Goal: Transaction & Acquisition: Purchase product/service

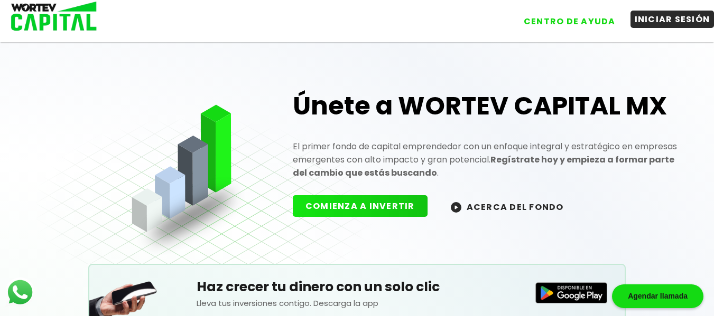
click at [660, 26] on button "INICIAR SESIÓN" at bounding box center [672, 19] width 84 height 17
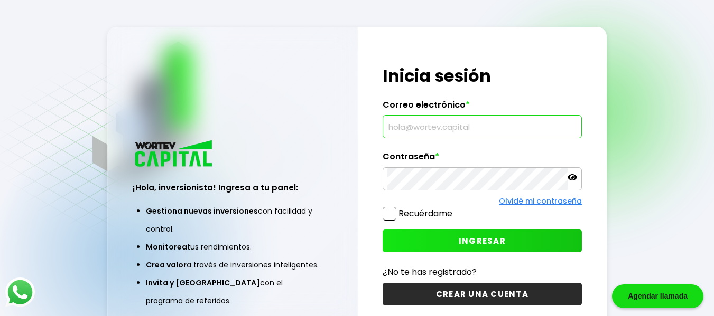
drag, startPoint x: 420, startPoint y: 125, endPoint x: 399, endPoint y: 125, distance: 21.7
click at [399, 125] on input "text" at bounding box center [482, 127] width 190 height 22
click at [410, 127] on input "l" at bounding box center [482, 127] width 190 height 22
type input "luiisra"
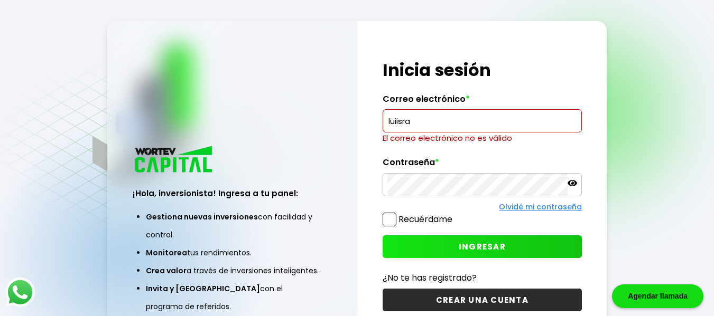
click at [521, 205] on link "Olvidé mi contraseña" at bounding box center [540, 207] width 83 height 11
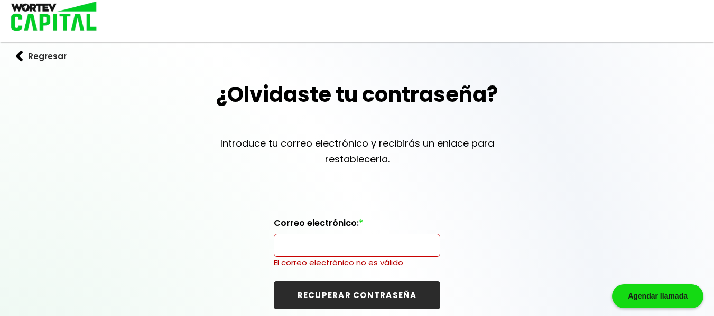
click at [285, 258] on form "Correo electrónico: * El correo electrónico no es válido RECUPERAR CONTRASEÑA" at bounding box center [357, 263] width 166 height 91
click at [290, 256] on input "text" at bounding box center [356, 245] width 157 height 22
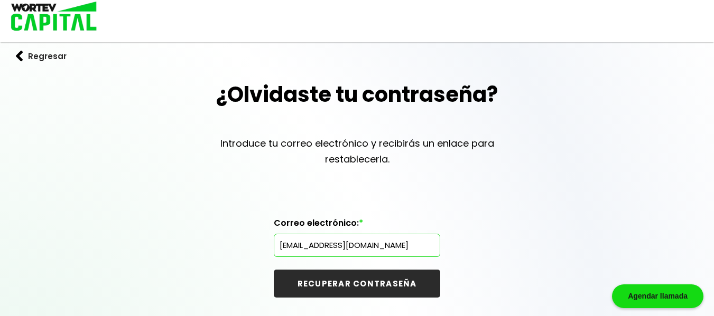
type input "[EMAIL_ADDRESS][DOMAIN_NAME]"
click at [274, 270] on button "RECUPERAR CONTRASEÑA" at bounding box center [357, 284] width 166 height 28
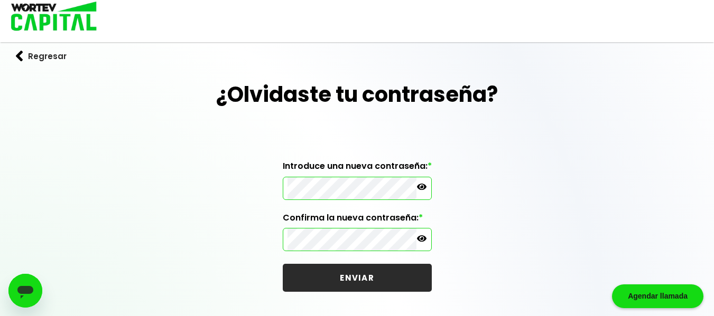
click at [384, 287] on button "ENVIAR" at bounding box center [357, 278] width 149 height 28
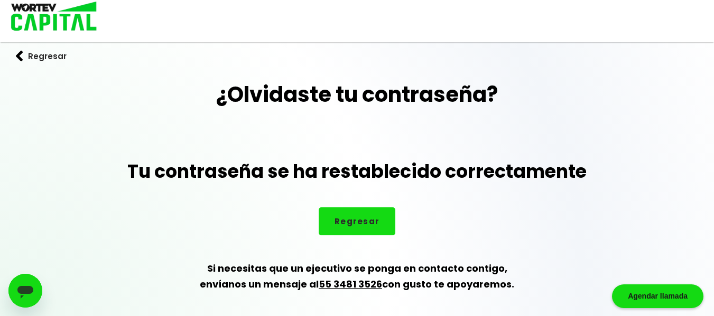
click at [349, 217] on button "Regresar" at bounding box center [356, 222] width 77 height 28
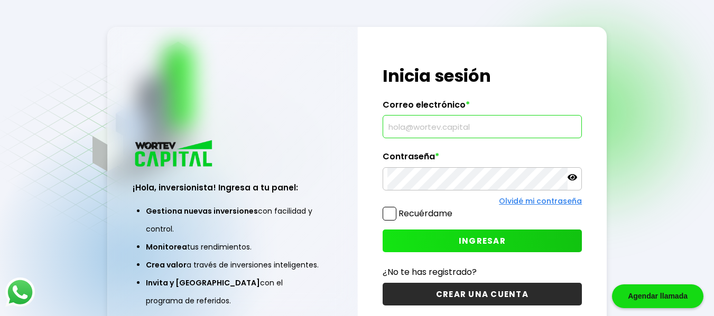
drag, startPoint x: 412, startPoint y: 120, endPoint x: 398, endPoint y: 127, distance: 15.6
click at [398, 127] on input "text" at bounding box center [482, 127] width 190 height 22
type input "[EMAIL_ADDRESS][DOMAIN_NAME]"
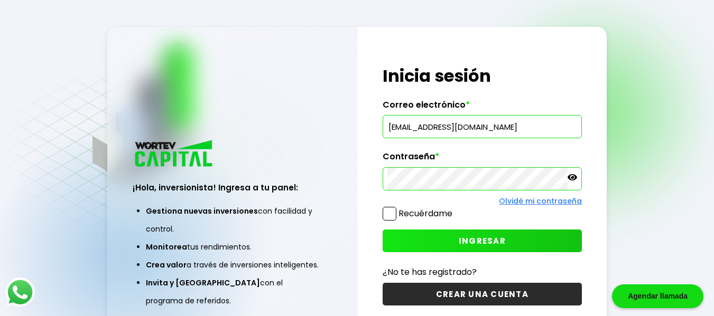
click at [453, 238] on button "INGRESAR" at bounding box center [482, 241] width 200 height 23
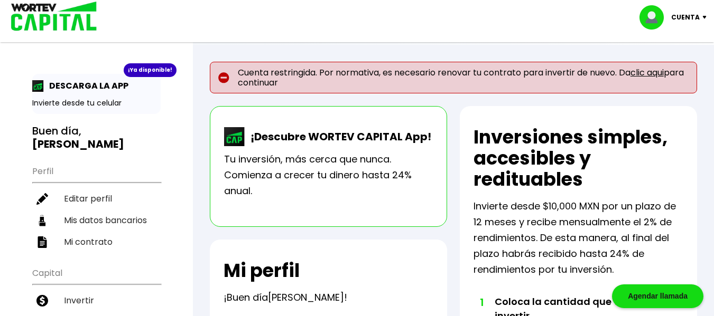
click at [647, 70] on link "clic aqui" at bounding box center [646, 73] width 33 height 12
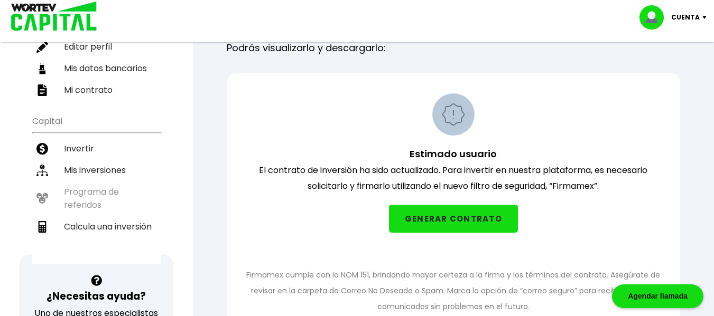
scroll to position [153, 0]
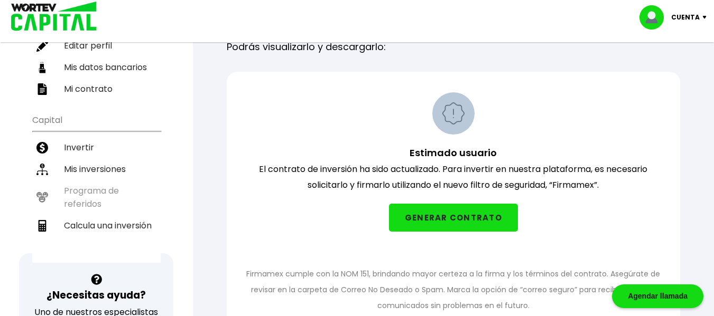
click at [466, 223] on button "GENERAR CONTRATO" at bounding box center [453, 218] width 129 height 28
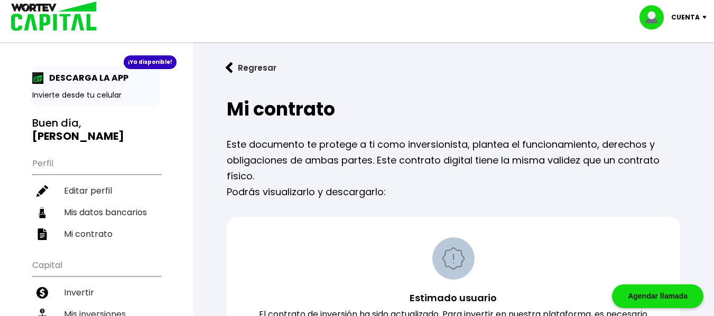
scroll to position [8, 0]
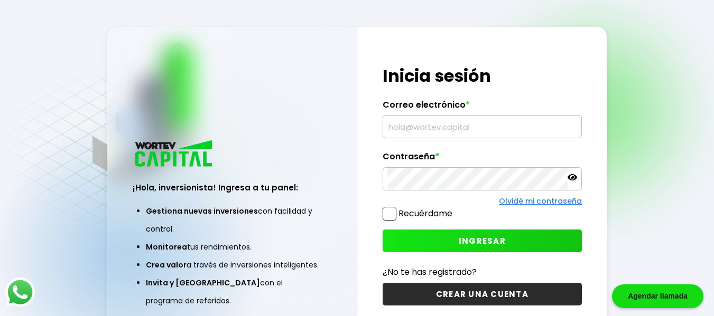
click at [409, 132] on input "text" at bounding box center [482, 127] width 190 height 22
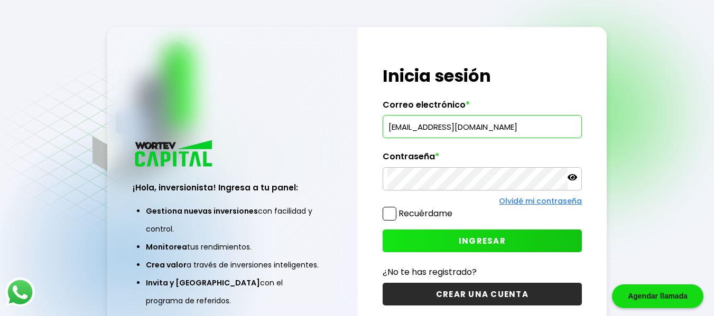
type input "[EMAIL_ADDRESS][DOMAIN_NAME]"
click at [494, 247] on button "INGRESAR" at bounding box center [482, 241] width 200 height 23
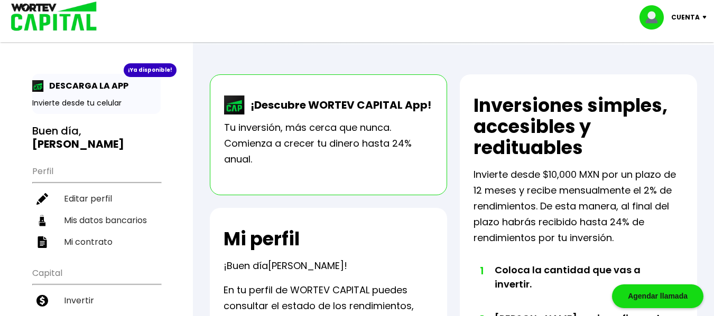
click at [477, 42] on div at bounding box center [357, 158] width 714 height 316
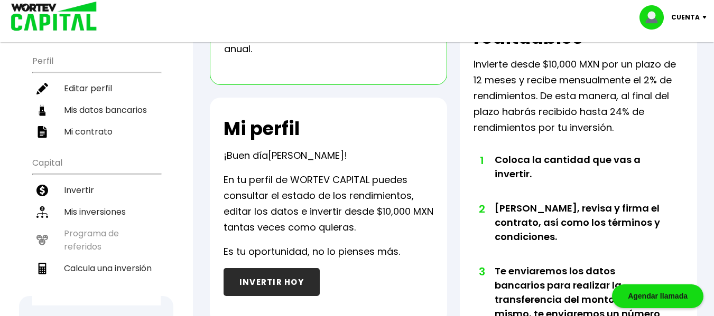
scroll to position [111, 0]
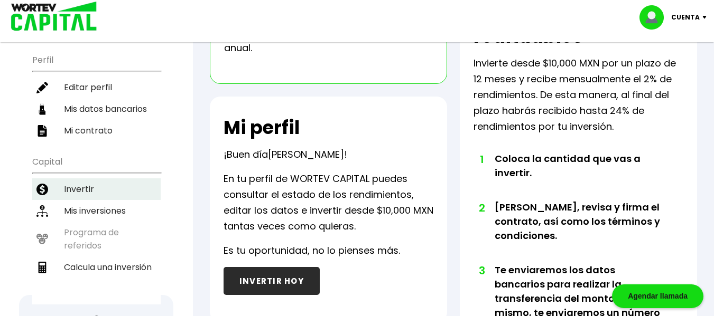
click at [85, 179] on li "Invertir" at bounding box center [96, 190] width 128 height 22
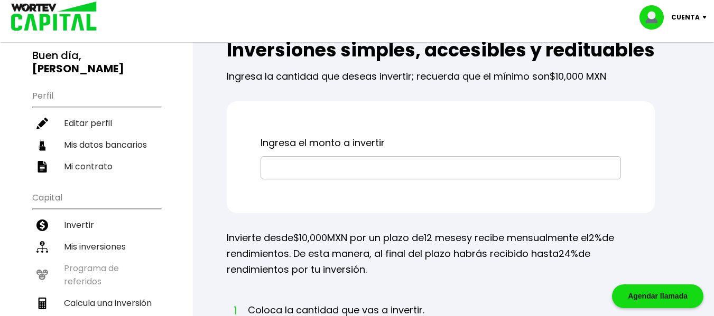
scroll to position [81, 0]
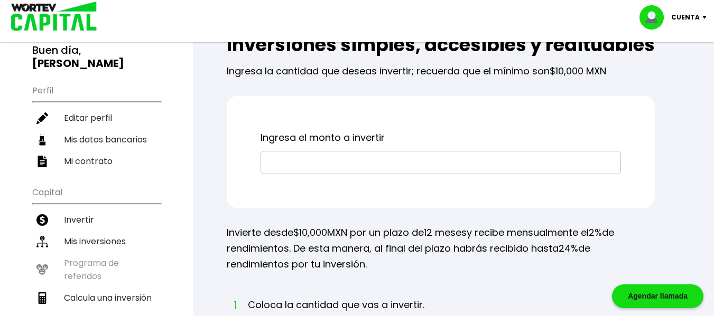
click at [341, 174] on input "text" at bounding box center [440, 163] width 351 height 22
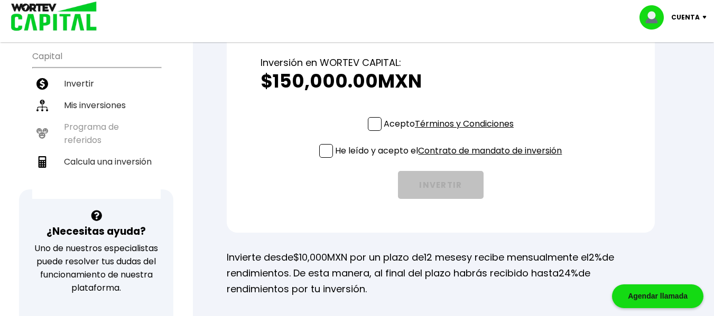
scroll to position [218, 0]
type input "$150,000"
click at [371, 117] on div "Inversión en WORTEV CAPITAL: $150,000.00 MXN" at bounding box center [440, 76] width 360 height 79
click at [369, 130] on span at bounding box center [375, 124] width 14 height 14
click at [451, 132] on input "Acepto Términos y Condiciones" at bounding box center [451, 132] width 0 height 0
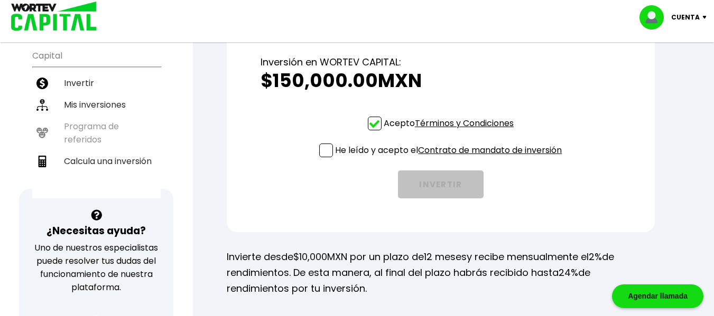
click at [325, 157] on span at bounding box center [326, 151] width 14 height 14
click at [451, 158] on input "He leído y acepto el Contrato de mandato de inversión" at bounding box center [451, 158] width 0 height 0
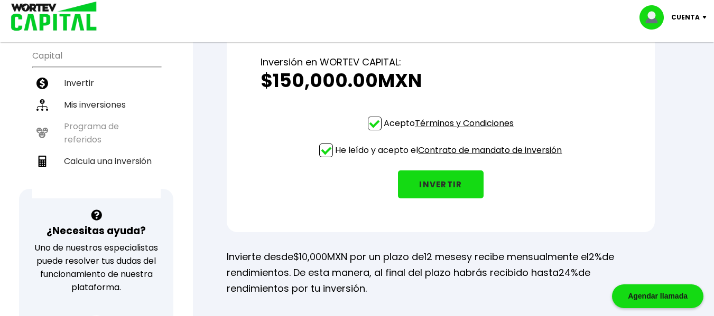
click at [445, 199] on button "INVERTIR" at bounding box center [441, 185] width 86 height 28
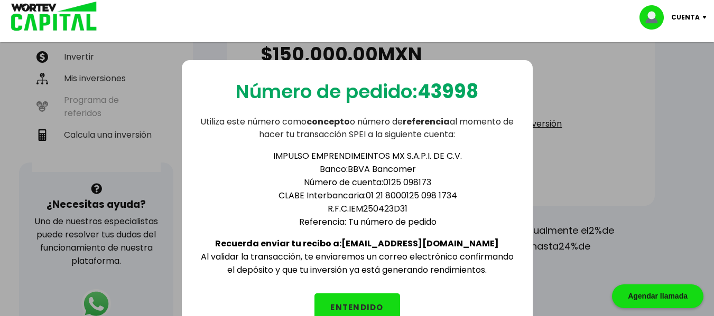
scroll to position [245, 0]
drag, startPoint x: 362, startPoint y: 195, endPoint x: 468, endPoint y: 189, distance: 106.3
click at [468, 189] on li "CLABE Interbancaria: 01 21 8000125 098 1734" at bounding box center [368, 195] width 296 height 13
click at [465, 192] on li "CLABE Interbancaria: 01 21 8000125 098 1734" at bounding box center [368, 195] width 296 height 13
drag, startPoint x: 461, startPoint y: 194, endPoint x: 368, endPoint y: 200, distance: 92.6
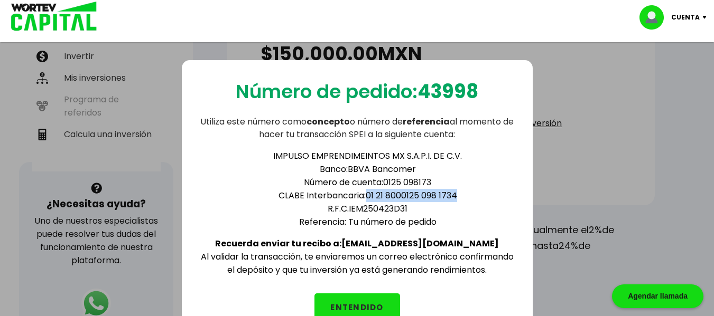
click at [368, 200] on li "CLABE Interbancaria: 01 21 8000125 098 1734" at bounding box center [368, 195] width 296 height 13
click at [445, 179] on li "Número de cuenta: 0125 098173" at bounding box center [368, 182] width 296 height 13
drag, startPoint x: 464, startPoint y: 196, endPoint x: 362, endPoint y: 201, distance: 102.0
click at [362, 201] on li "CLABE Interbancaria: 01 21 8000125 098 1734" at bounding box center [368, 195] width 296 height 13
click at [444, 195] on li "CLABE Interbancaria: 01 21 8000125 098 1734" at bounding box center [368, 195] width 296 height 13
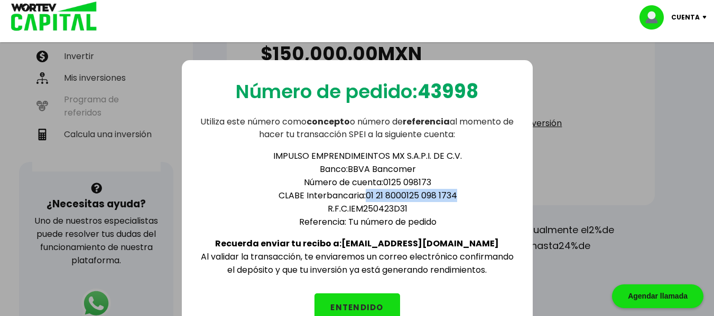
drag, startPoint x: 459, startPoint y: 195, endPoint x: 368, endPoint y: 200, distance: 92.0
click at [368, 200] on li "CLABE Interbancaria: 01 21 8000125 098 1734" at bounding box center [368, 195] width 296 height 13
copy li "01 21 8000125 098 1734"
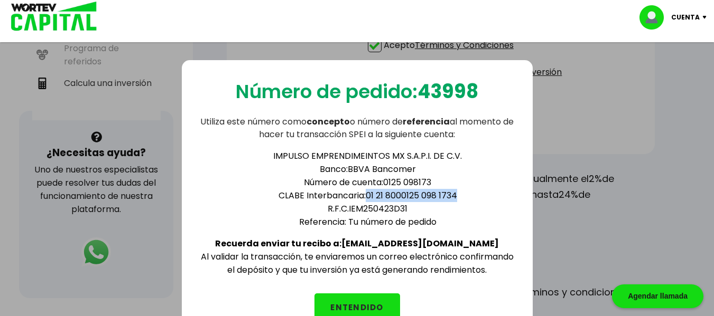
scroll to position [297, 0]
click at [358, 300] on button "ENTENDIDO" at bounding box center [357, 308] width 86 height 28
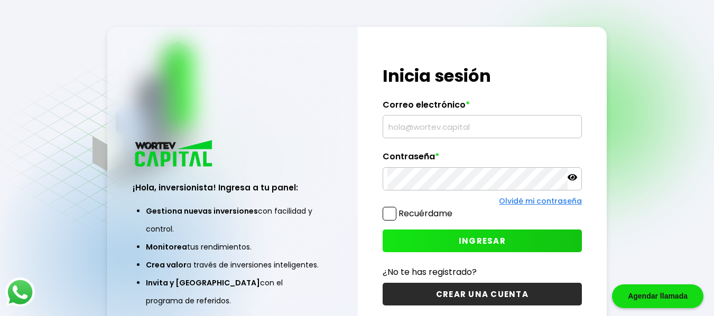
click at [402, 137] on input "text" at bounding box center [482, 127] width 190 height 22
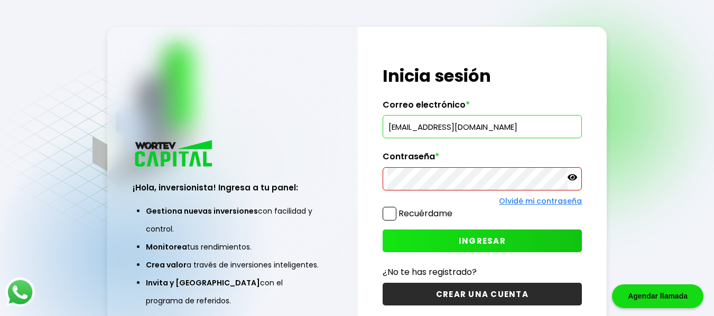
click at [511, 126] on input "luiisragonzalez13@gmail.co" at bounding box center [482, 127] width 190 height 22
type input "luiisragonzalez13@gmail.com"
click at [459, 238] on span "INGRESAR" at bounding box center [481, 241] width 47 height 11
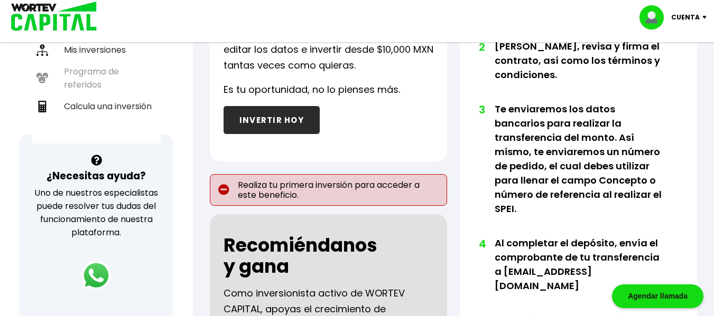
scroll to position [287, 0]
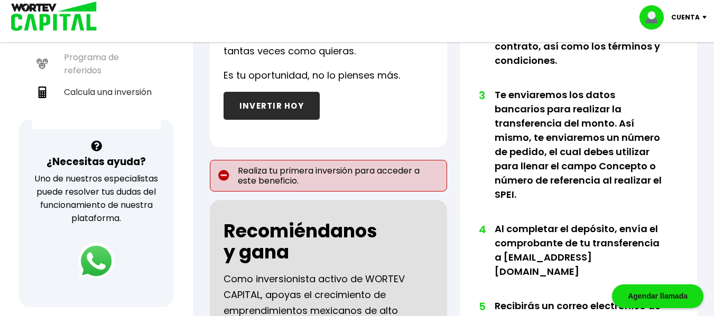
click at [94, 257] on img at bounding box center [96, 261] width 37 height 37
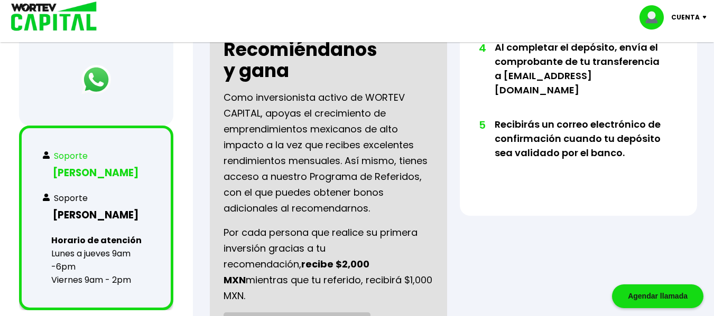
scroll to position [469, 0]
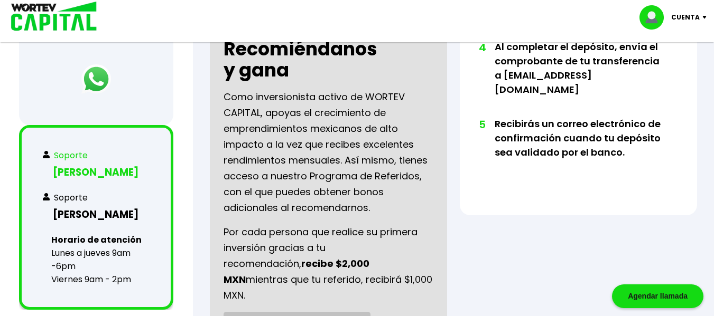
click at [99, 173] on h3 "Sulem López" at bounding box center [96, 172] width 107 height 15
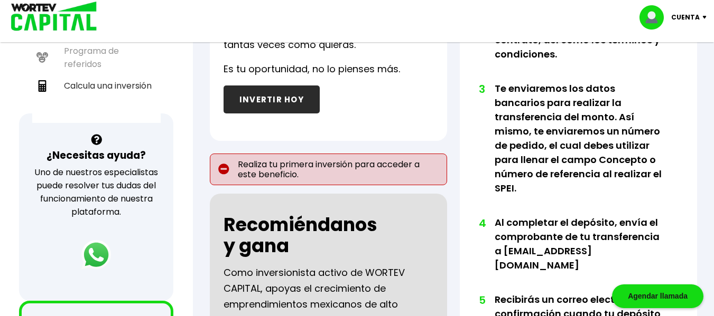
scroll to position [295, 0]
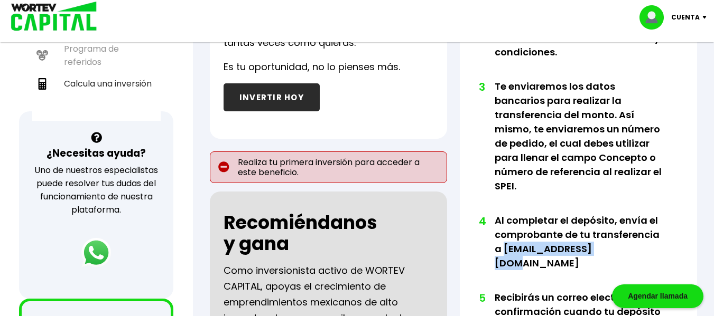
drag, startPoint x: 600, startPoint y: 233, endPoint x: 504, endPoint y: 236, distance: 96.2
click at [504, 236] on li "4 Al completar el depósito, envía el comprobante de tu transferencia a info@wor…" at bounding box center [577, 251] width 167 height 77
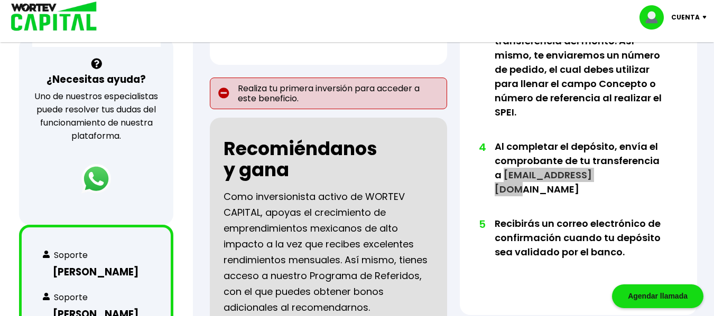
scroll to position [370, 0]
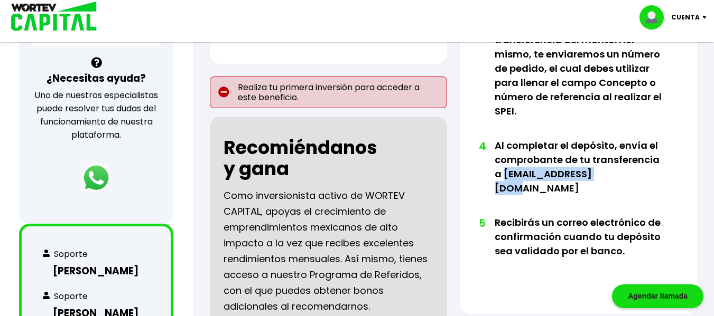
click at [573, 158] on li "4 Al completar el depósito, envía el comprobante de tu transferencia a info@wor…" at bounding box center [577, 176] width 167 height 77
drag, startPoint x: 606, startPoint y: 159, endPoint x: 502, endPoint y: 166, distance: 104.3
click at [502, 166] on li "4 Al completar el depósito, envía el comprobante de tu transferencia a info@wor…" at bounding box center [577, 176] width 167 height 77
copy li "info@wortev.capital"
